Goal: Book appointment/travel/reservation

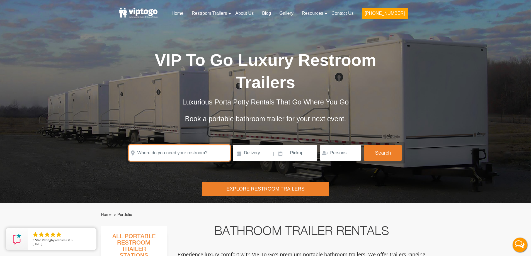
click at [156, 156] on input "text" at bounding box center [179, 153] width 101 height 16
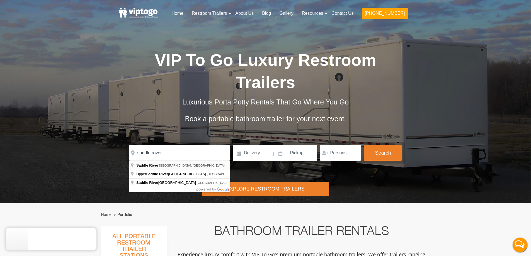
type input "[GEOGRAPHIC_DATA], [GEOGRAPHIC_DATA], [GEOGRAPHIC_DATA]"
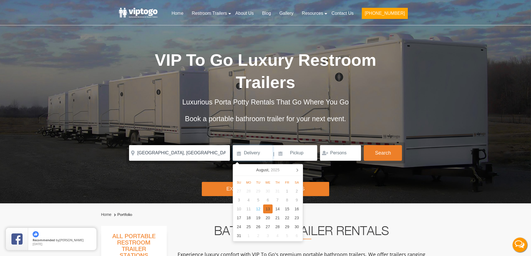
click at [268, 211] on div "13" at bounding box center [268, 209] width 10 height 9
type input "[DATE]"
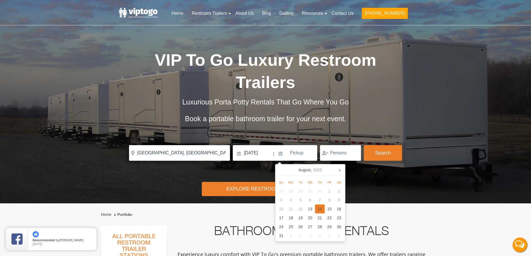
click at [316, 206] on div "14" at bounding box center [320, 209] width 10 height 9
type input "[DATE]"
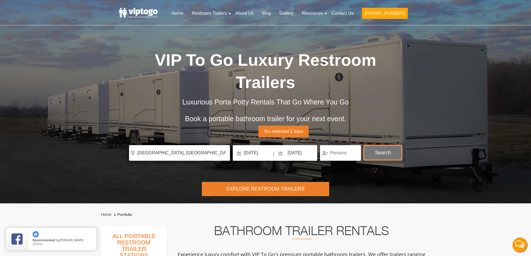
click at [381, 151] on button "Search" at bounding box center [383, 152] width 38 height 15
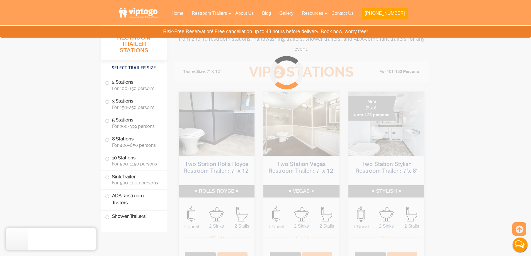
scroll to position [226, 0]
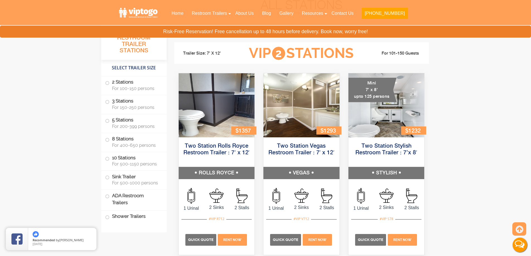
drag, startPoint x: 0, startPoint y: 37, endPoint x: 35, endPoint y: 87, distance: 61.0
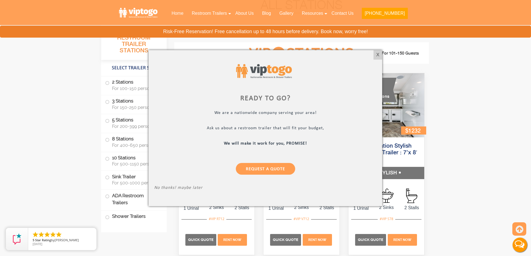
click at [6, 134] on div at bounding box center [265, 128] width 531 height 256
